Goal: Task Accomplishment & Management: Manage account settings

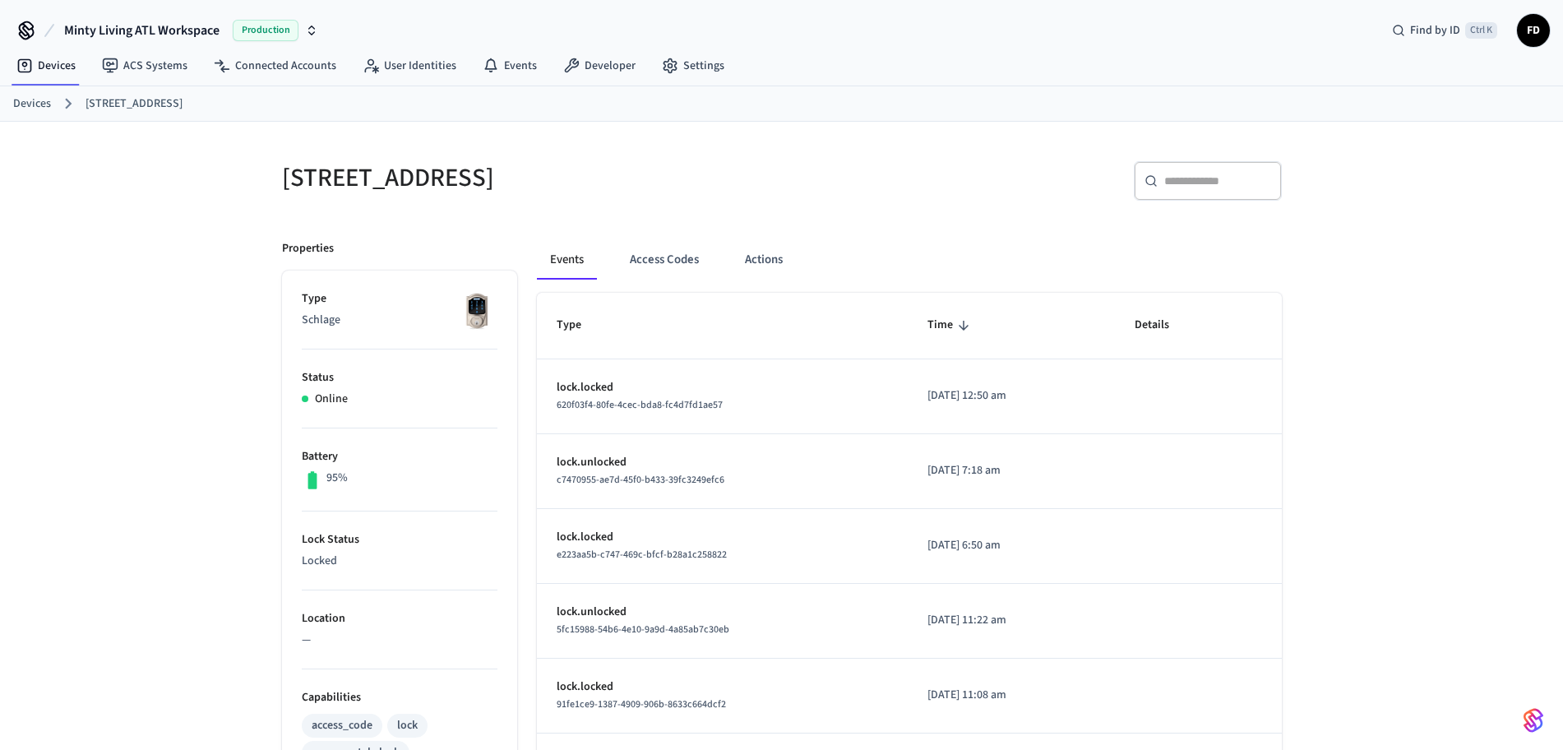
click at [40, 106] on link "Devices" at bounding box center [32, 103] width 38 height 17
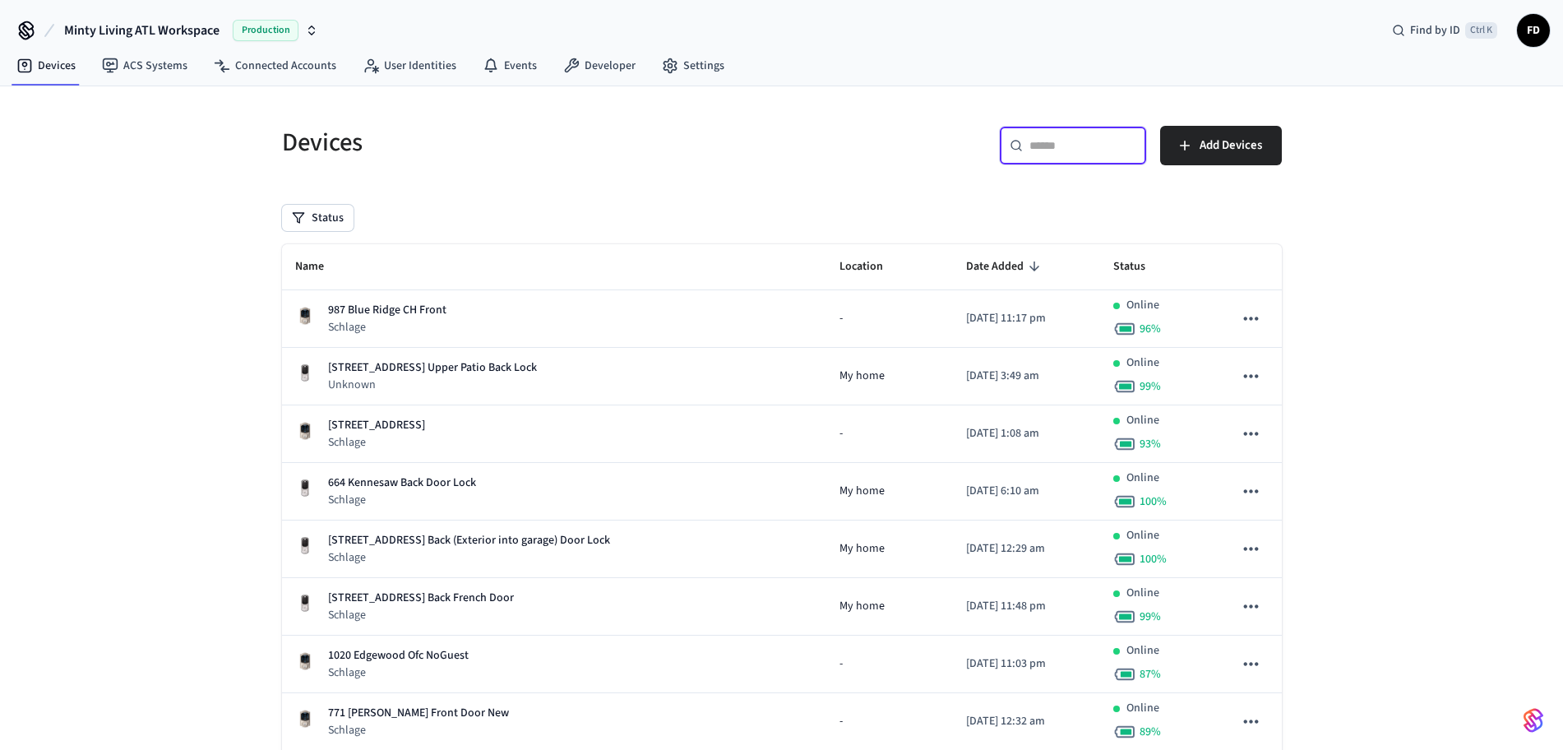
click at [1047, 146] on input "text" at bounding box center [1083, 145] width 107 height 16
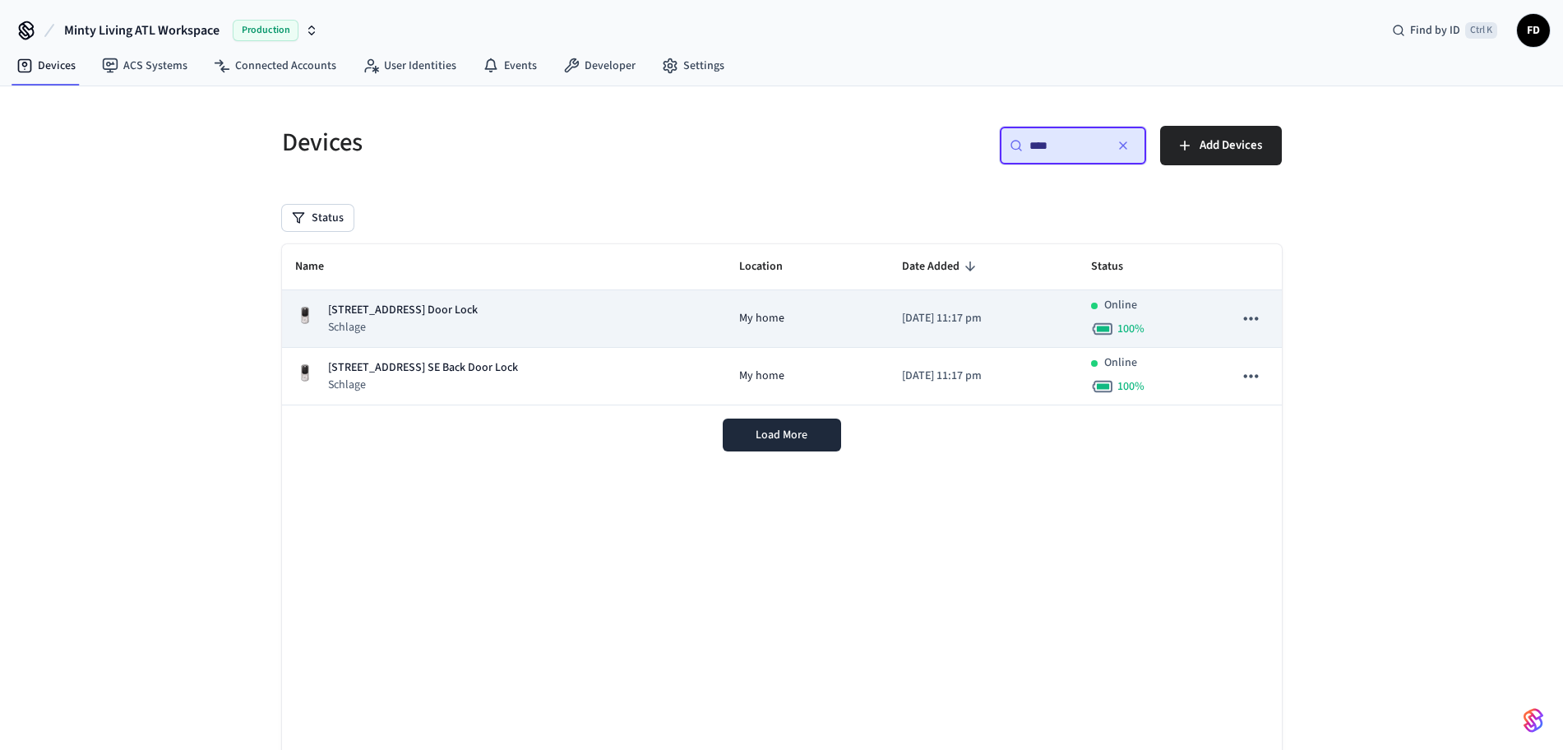
type input "***"
click at [637, 328] on div "[STREET_ADDRESS] SE Front Door Lock Schlage" at bounding box center [504, 319] width 419 height 34
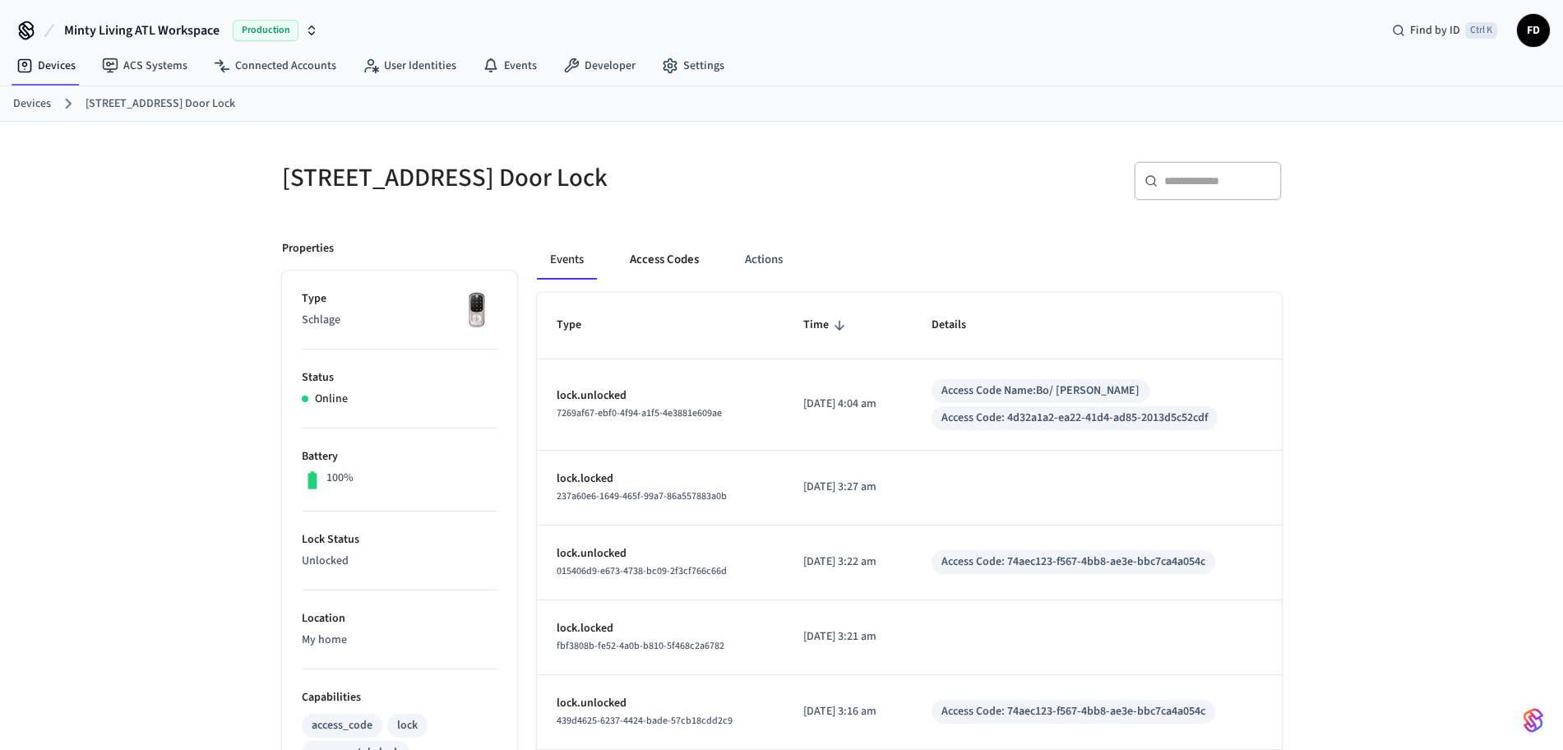
click at [641, 263] on button "Access Codes" at bounding box center [664, 259] width 95 height 39
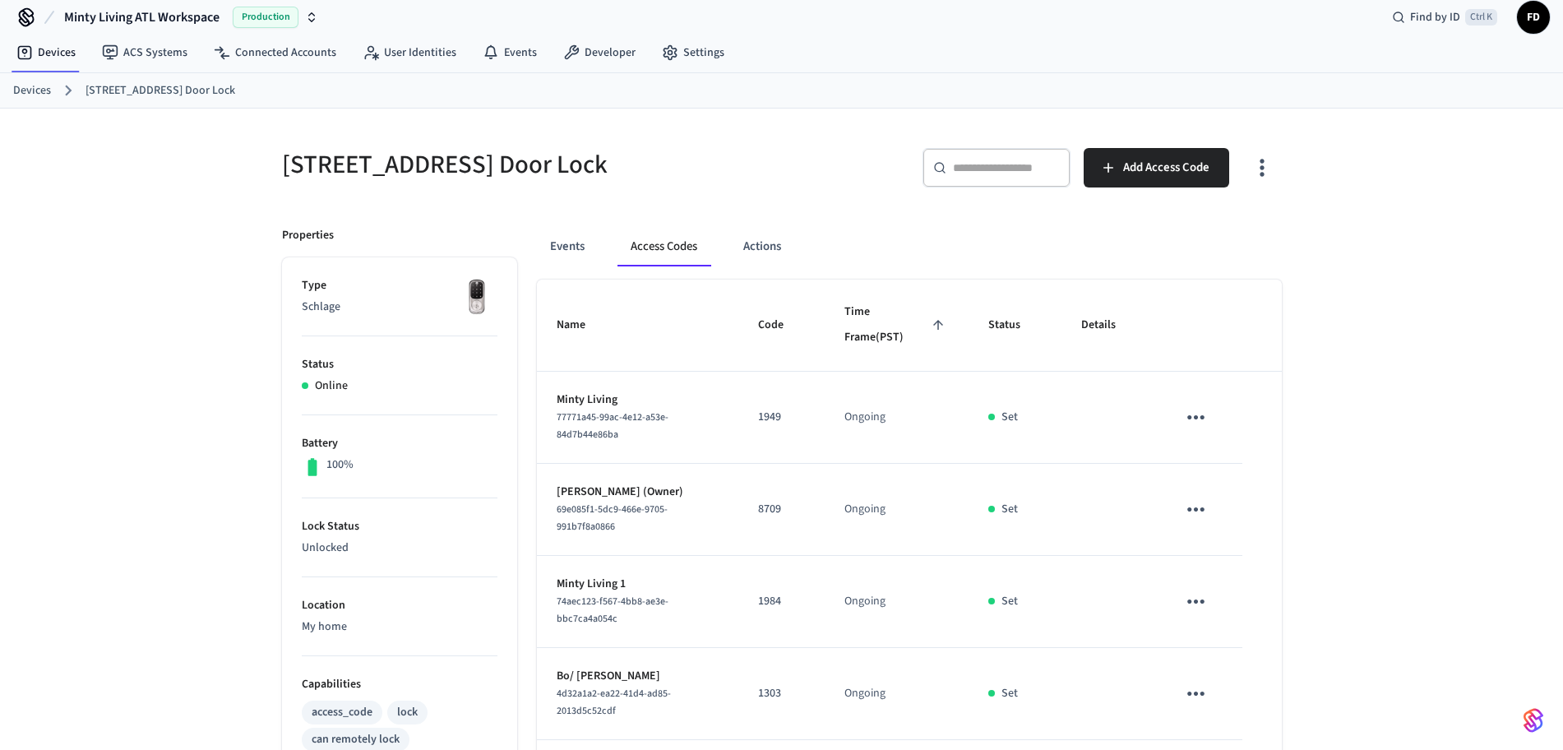
scroll to position [7, 0]
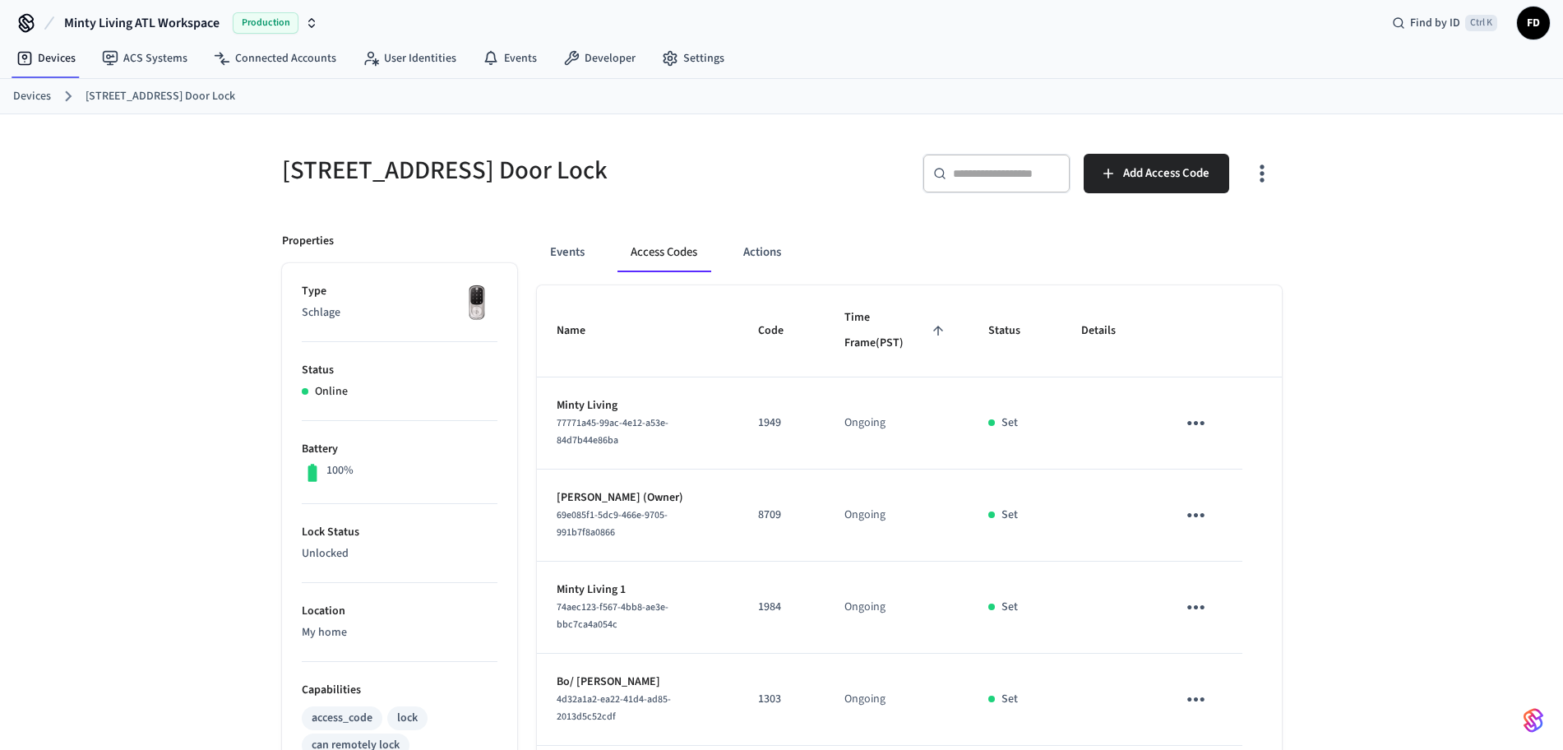
click at [49, 89] on link "Devices" at bounding box center [32, 96] width 38 height 17
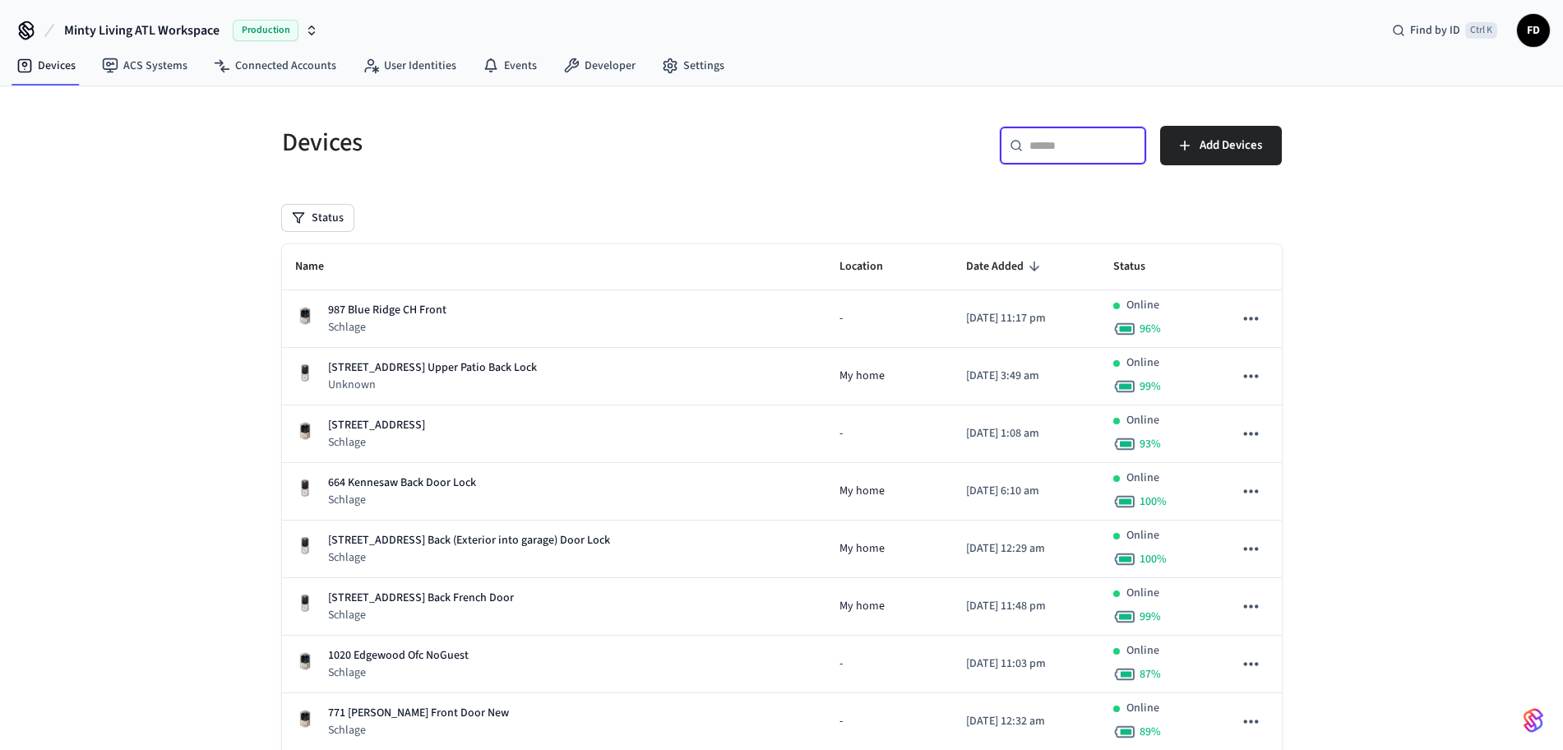
click at [1049, 152] on input "text" at bounding box center [1083, 145] width 107 height 16
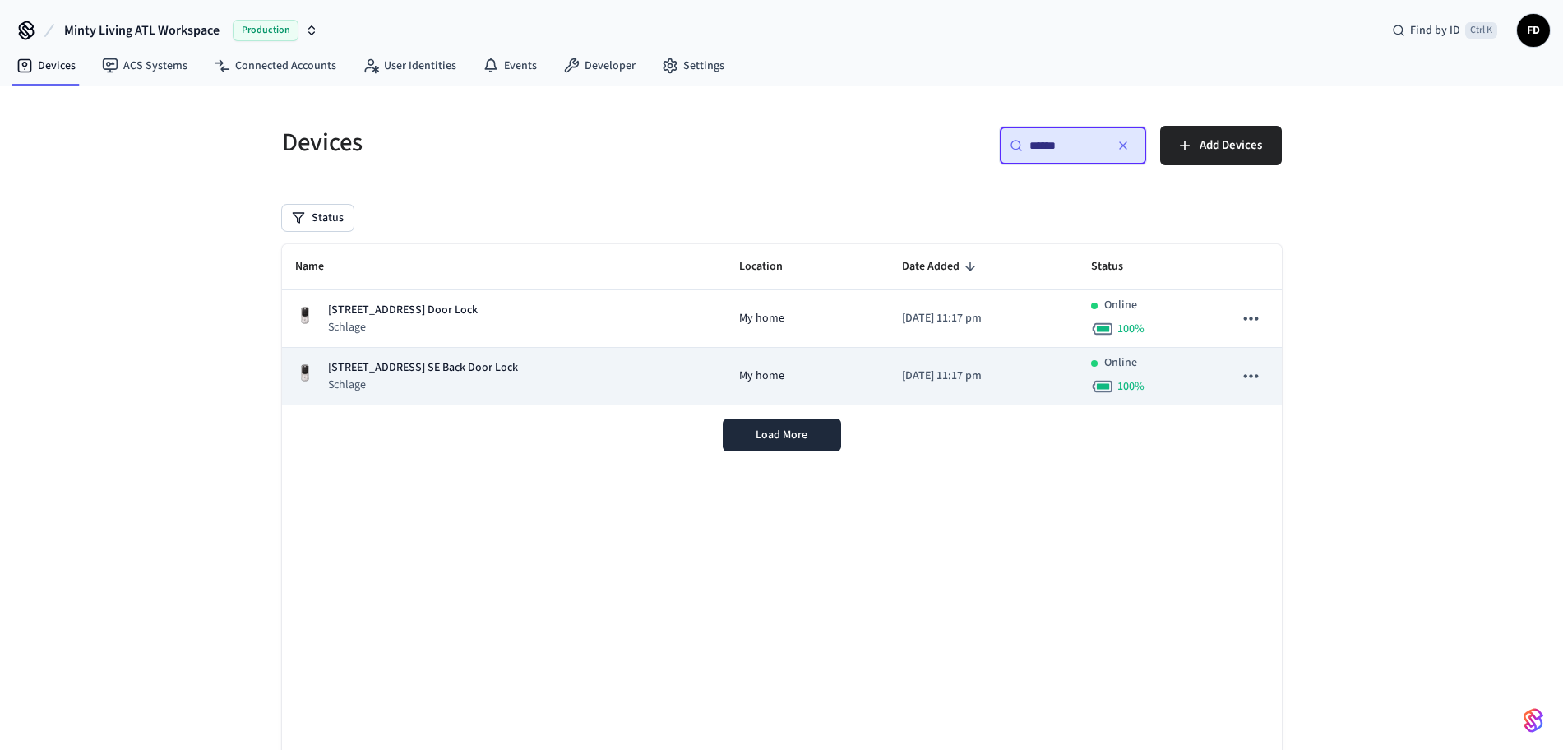
type input "******"
click at [965, 364] on td "[DATE] 11:17 pm" at bounding box center [983, 377] width 189 height 58
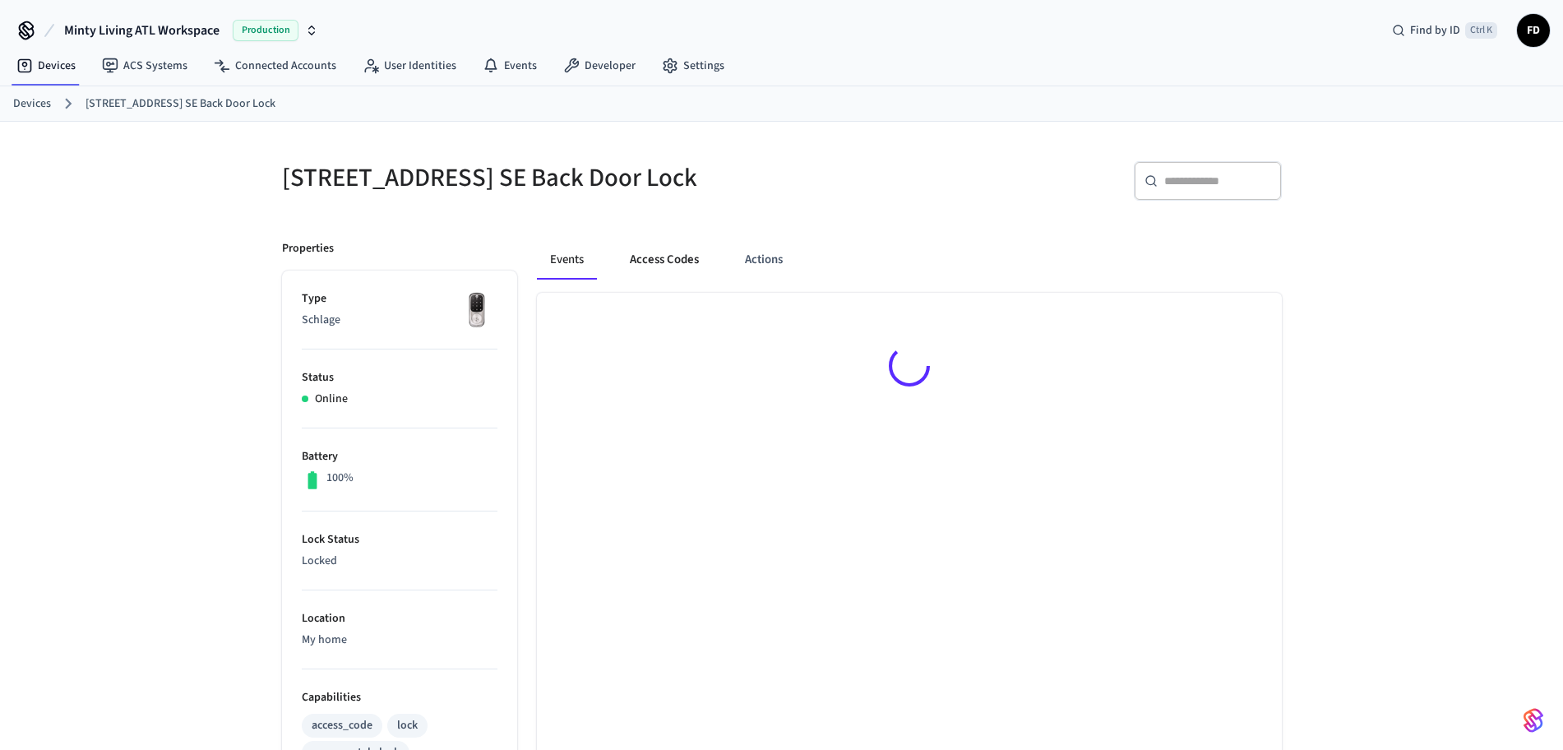
click at [665, 261] on button "Access Codes" at bounding box center [664, 259] width 95 height 39
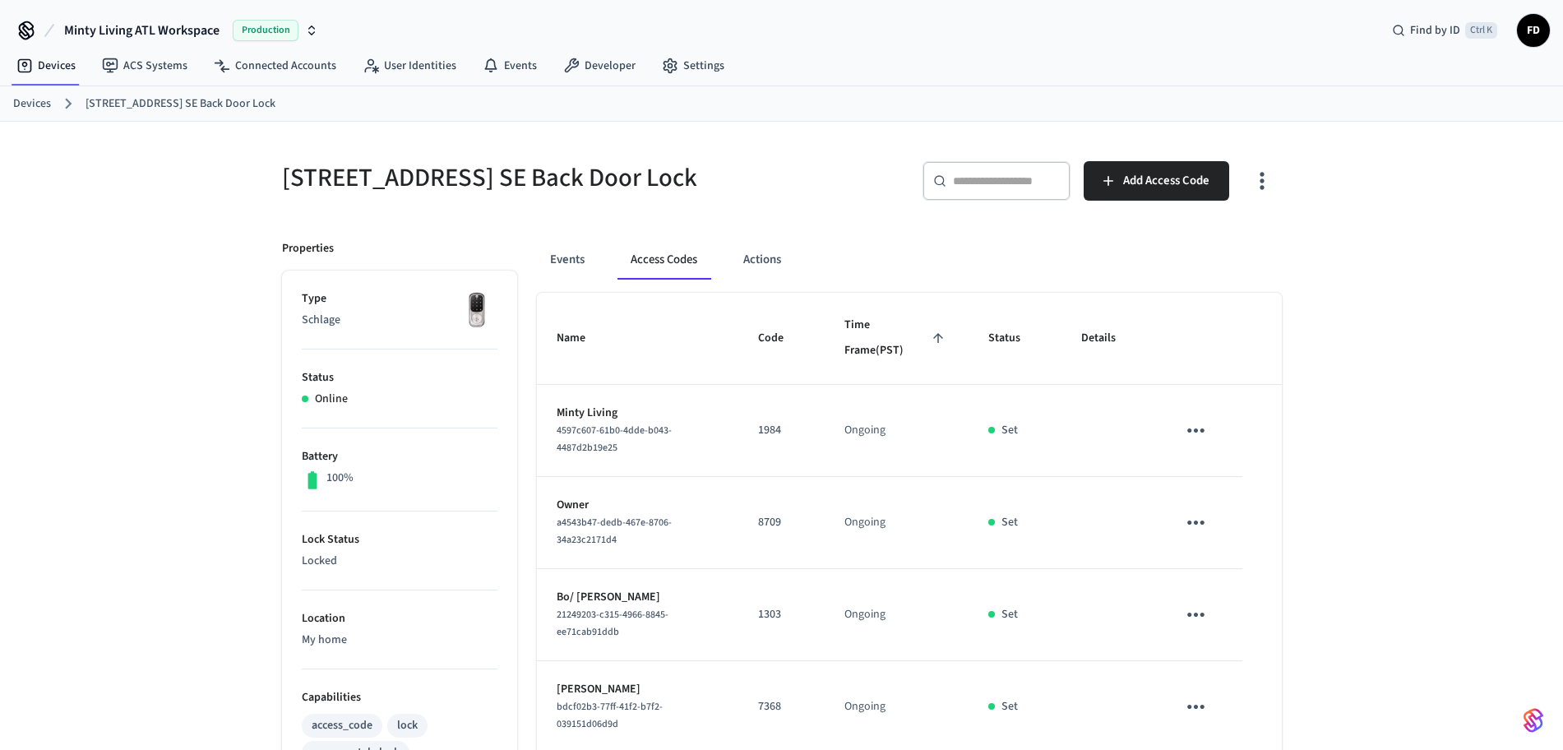
scroll to position [442, 0]
